Goal: Task Accomplishment & Management: Manage account settings

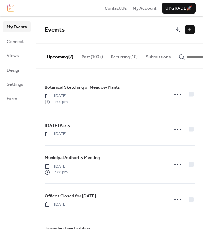
click at [88, 56] on button "Past (100+)" at bounding box center [91, 56] width 29 height 24
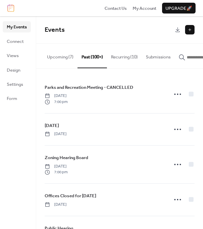
click at [108, 54] on button "Recurring (10)" at bounding box center [124, 56] width 35 height 24
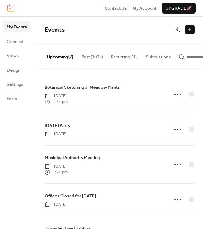
click at [129, 53] on button "Recurring (10)" at bounding box center [124, 56] width 35 height 24
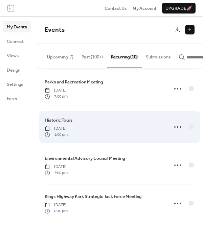
scroll to position [237, 0]
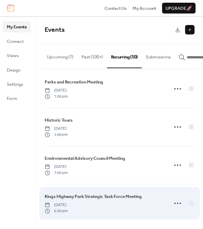
click at [98, 198] on span "Kings Highway Park Strategic Task Force Meeting" at bounding box center [93, 196] width 97 height 7
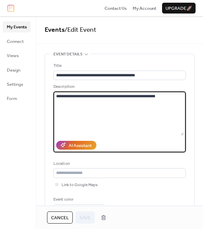
drag, startPoint x: 169, startPoint y: 95, endPoint x: -32, endPoint y: 96, distance: 201.6
click at [0, 96] on html "**********" at bounding box center [101, 114] width 203 height 229
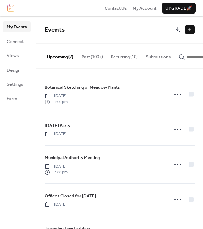
click at [139, 58] on button "Recurring (10)" at bounding box center [124, 56] width 35 height 24
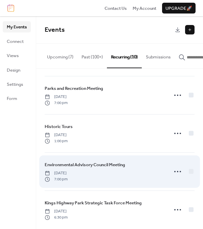
scroll to position [237, 0]
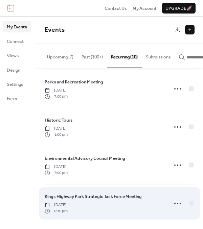
click at [95, 194] on span "Kings Highway Park Strategic Task Force Meeting" at bounding box center [93, 196] width 97 height 7
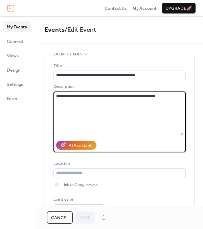
drag, startPoint x: 167, startPoint y: 98, endPoint x: 51, endPoint y: 102, distance: 116.8
click at [51, 102] on div "**********" at bounding box center [119, 136] width 149 height 165
type textarea "*"
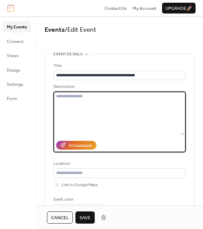
type textarea "*"
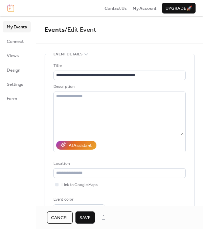
click at [82, 227] on div "Cancel Save" at bounding box center [119, 217] width 167 height 23
click at [87, 220] on span "Save" at bounding box center [84, 218] width 11 height 7
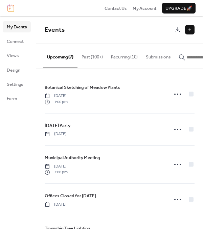
scroll to position [98, 0]
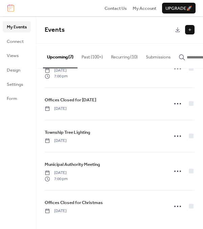
click at [96, 52] on button "Past (100+)" at bounding box center [91, 56] width 29 height 24
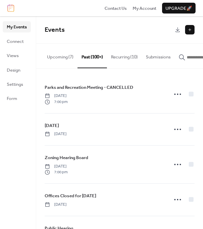
click at [128, 61] on button "Recurring (10)" at bounding box center [124, 56] width 35 height 24
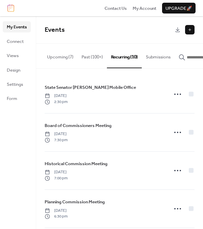
click at [93, 52] on button "Past (100+)" at bounding box center [91, 56] width 29 height 24
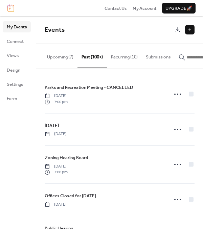
click at [128, 58] on button "Recurring (10)" at bounding box center [124, 56] width 35 height 24
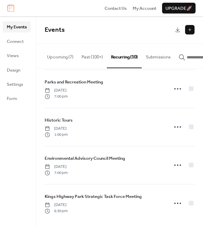
scroll to position [237, 0]
click at [85, 61] on button "Past (100+)" at bounding box center [91, 56] width 29 height 24
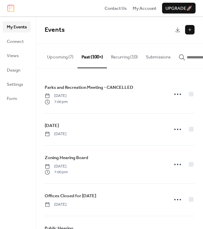
click at [63, 60] on button "Upcoming (7)" at bounding box center [60, 56] width 35 height 24
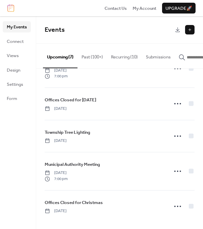
click at [81, 53] on button "Past (100+)" at bounding box center [91, 56] width 29 height 24
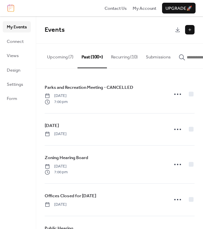
click at [134, 60] on button "Recurring (10)" at bounding box center [124, 56] width 35 height 24
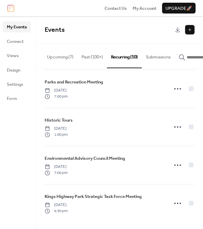
click at [60, 53] on button "Upcoming (7)" at bounding box center [60, 56] width 35 height 24
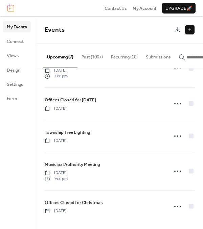
click at [99, 59] on button "Past (100+)" at bounding box center [91, 56] width 29 height 24
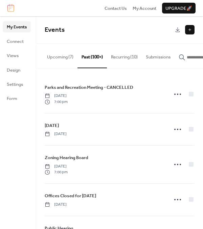
click at [120, 61] on button "Recurring (10)" at bounding box center [124, 56] width 35 height 24
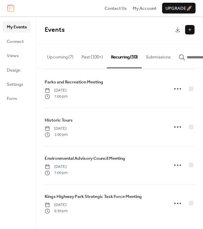
click at [187, 27] on button at bounding box center [189, 29] width 9 height 9
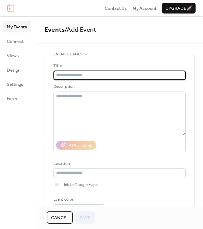
type input "*"
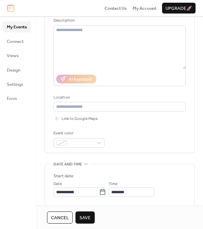
scroll to position [68, 0]
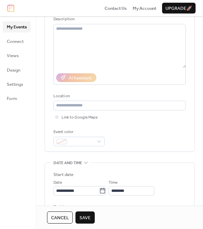
type input "**********"
click at [60, 220] on span "Cancel" at bounding box center [60, 218] width 18 height 7
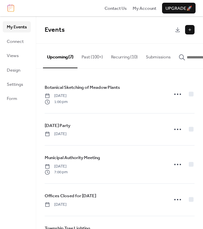
drag, startPoint x: 124, startPoint y: 60, endPoint x: 115, endPoint y: 62, distance: 8.7
click at [115, 62] on button "Recurring (10)" at bounding box center [124, 56] width 35 height 24
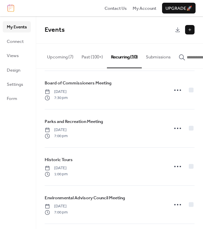
scroll to position [197, 0]
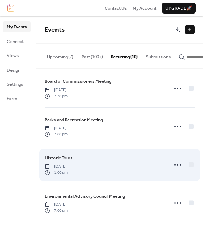
click at [61, 162] on span "Historic Tours" at bounding box center [59, 158] width 28 height 7
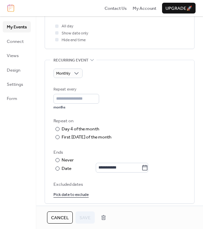
scroll to position [314, 0]
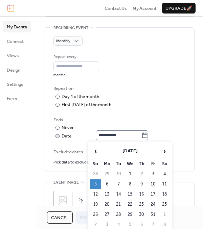
click at [148, 136] on icon at bounding box center [144, 135] width 7 height 7
click at [141, 136] on input "**********" at bounding box center [119, 135] width 46 height 9
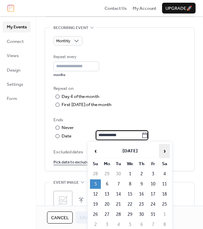
click at [163, 153] on span "›" at bounding box center [164, 151] width 10 height 14
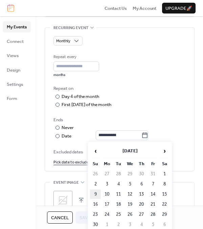
click at [99, 194] on td "9" at bounding box center [95, 194] width 11 height 9
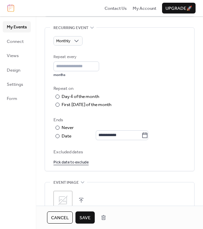
scroll to position [304, 0]
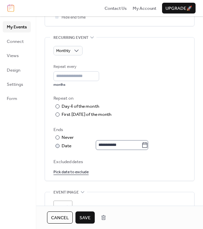
click at [146, 144] on icon at bounding box center [144, 145] width 7 height 7
click at [141, 144] on input "**********" at bounding box center [119, 144] width 46 height 9
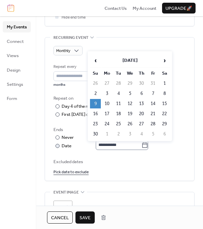
click at [146, 144] on icon at bounding box center [144, 145] width 7 height 7
click at [141, 144] on input "**********" at bounding box center [119, 144] width 46 height 9
click at [146, 144] on icon at bounding box center [144, 145] width 7 height 7
click at [141, 144] on input "**********" at bounding box center [119, 144] width 46 height 9
click at [94, 91] on td "2" at bounding box center [95, 93] width 11 height 9
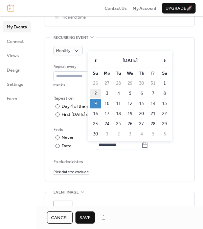
type input "**********"
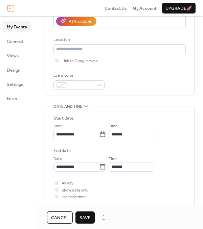
scroll to position [124, 0]
click at [87, 219] on span "Save" at bounding box center [84, 218] width 11 height 7
